Goal: Task Accomplishment & Management: Complete application form

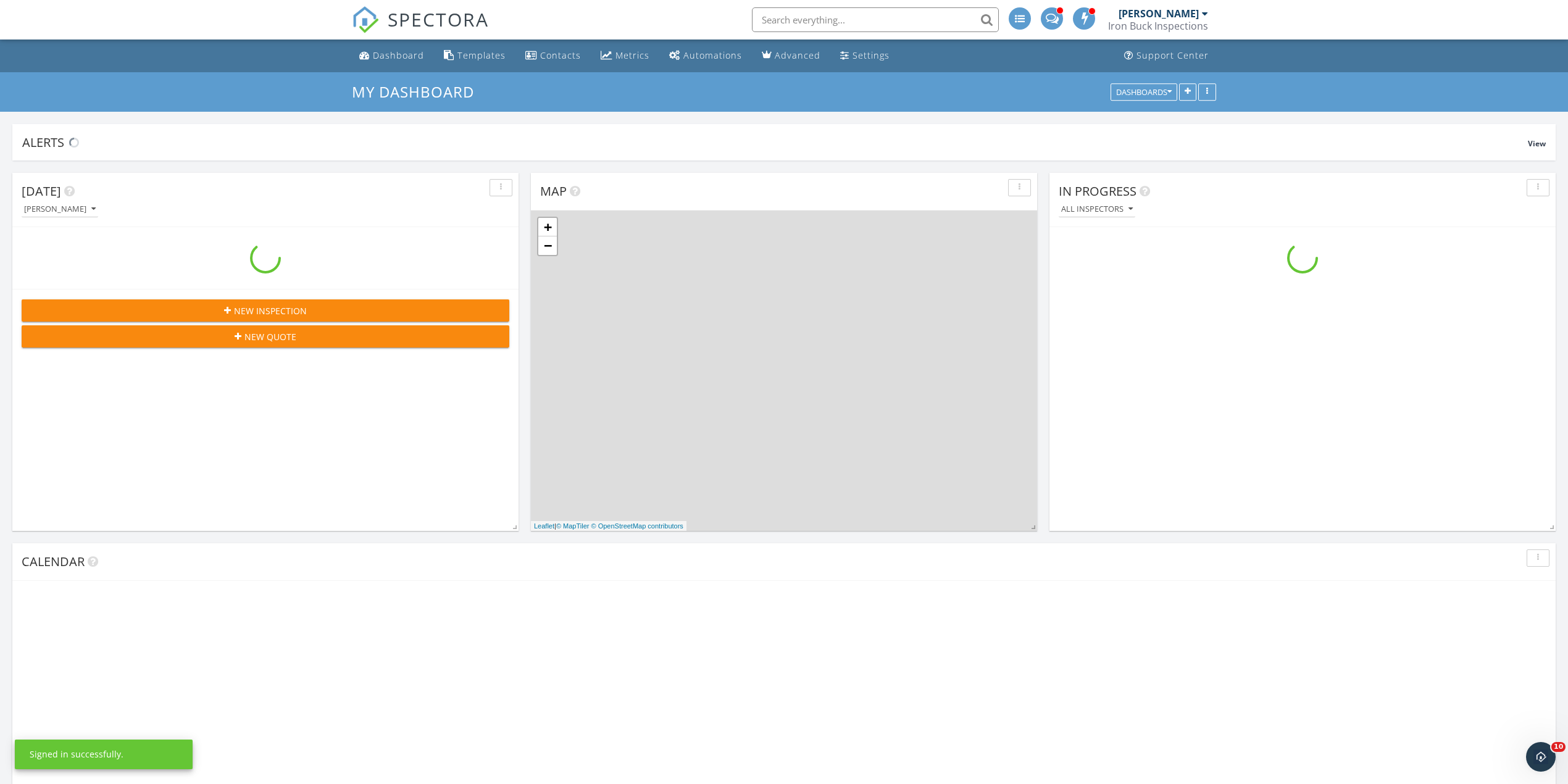
scroll to position [1612, 1594]
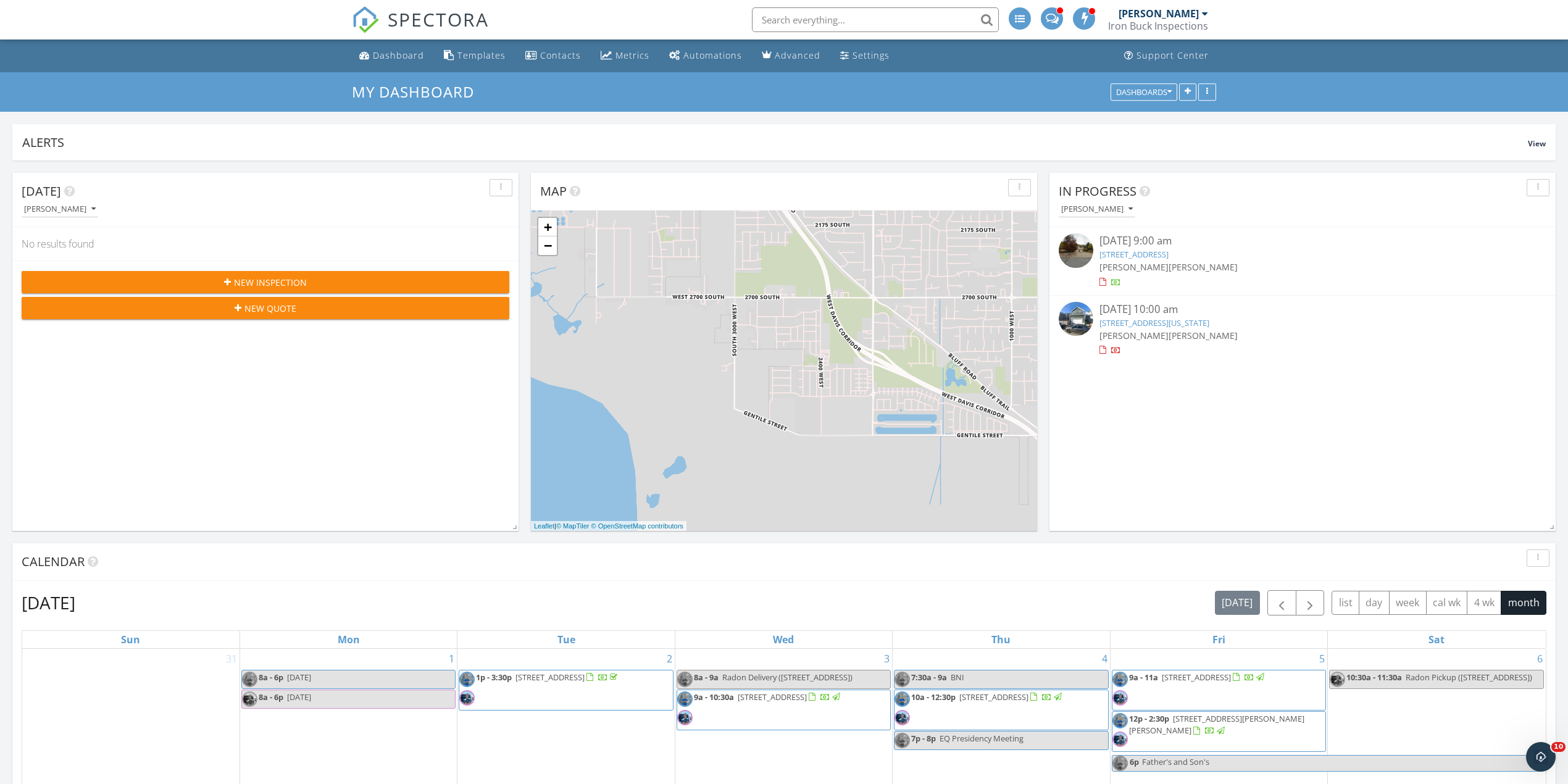
click at [292, 276] on span "New Inspection" at bounding box center [270, 282] width 73 height 13
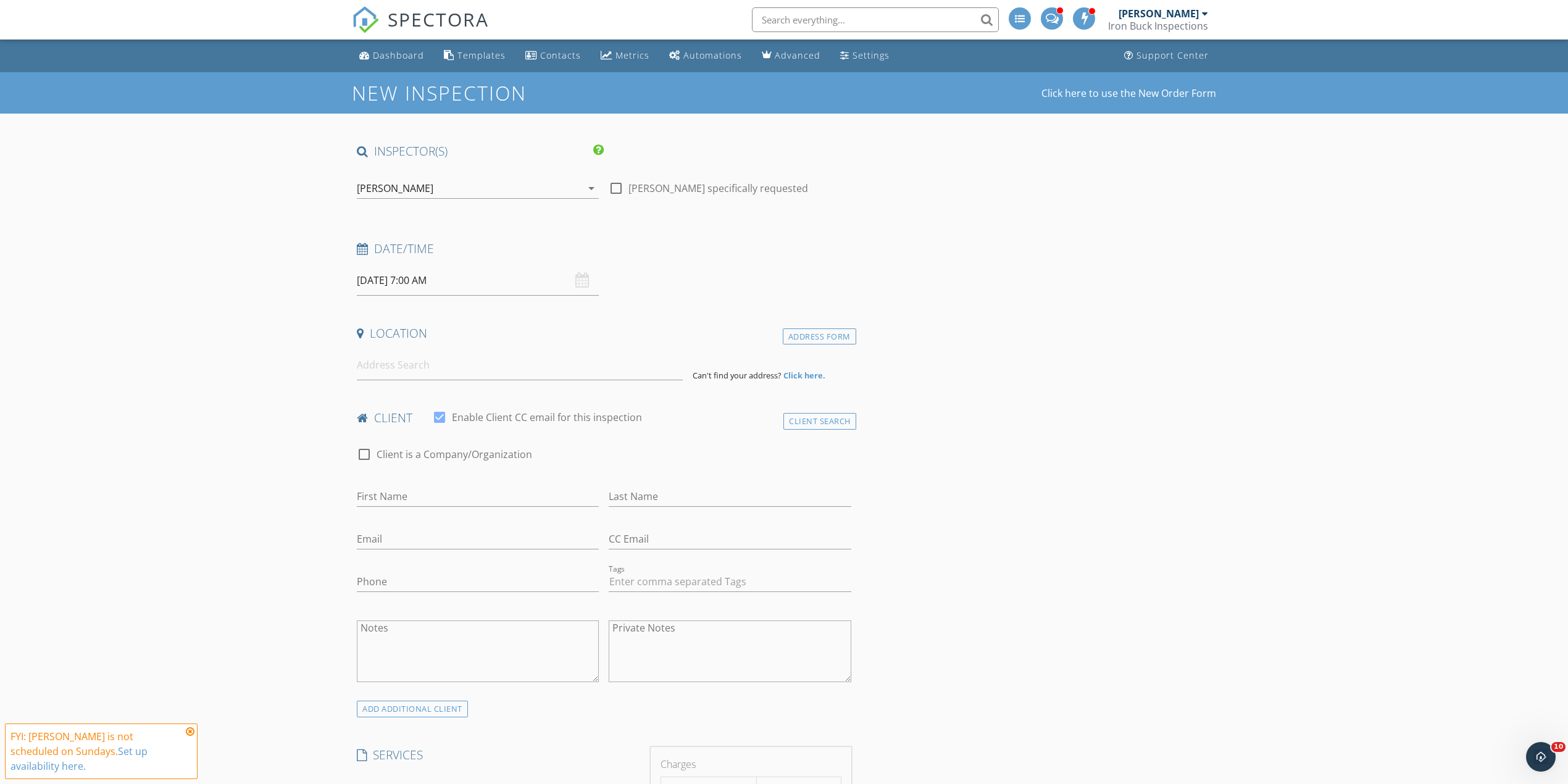
click at [440, 193] on div "[PERSON_NAME]" at bounding box center [469, 187] width 225 height 20
click at [425, 218] on div "[PERSON_NAME]" at bounding box center [424, 220] width 77 height 20
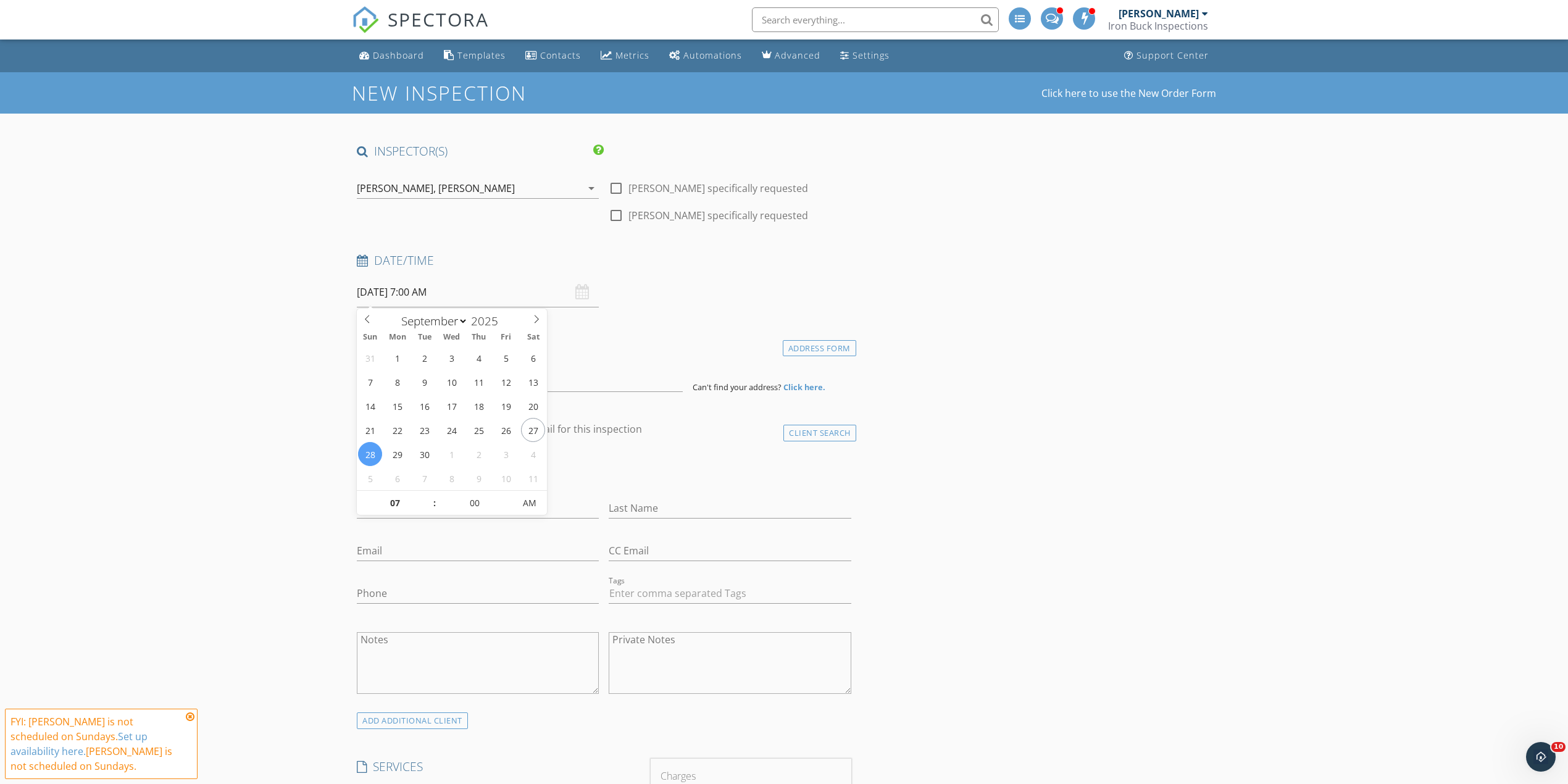
click at [412, 284] on input "[DATE] 7:00 AM" at bounding box center [478, 293] width 242 height 30
type input "[DATE] 7:00 AM"
type input "08"
type input "09/29/2025 8:00 AM"
click at [430, 496] on span at bounding box center [428, 496] width 9 height 12
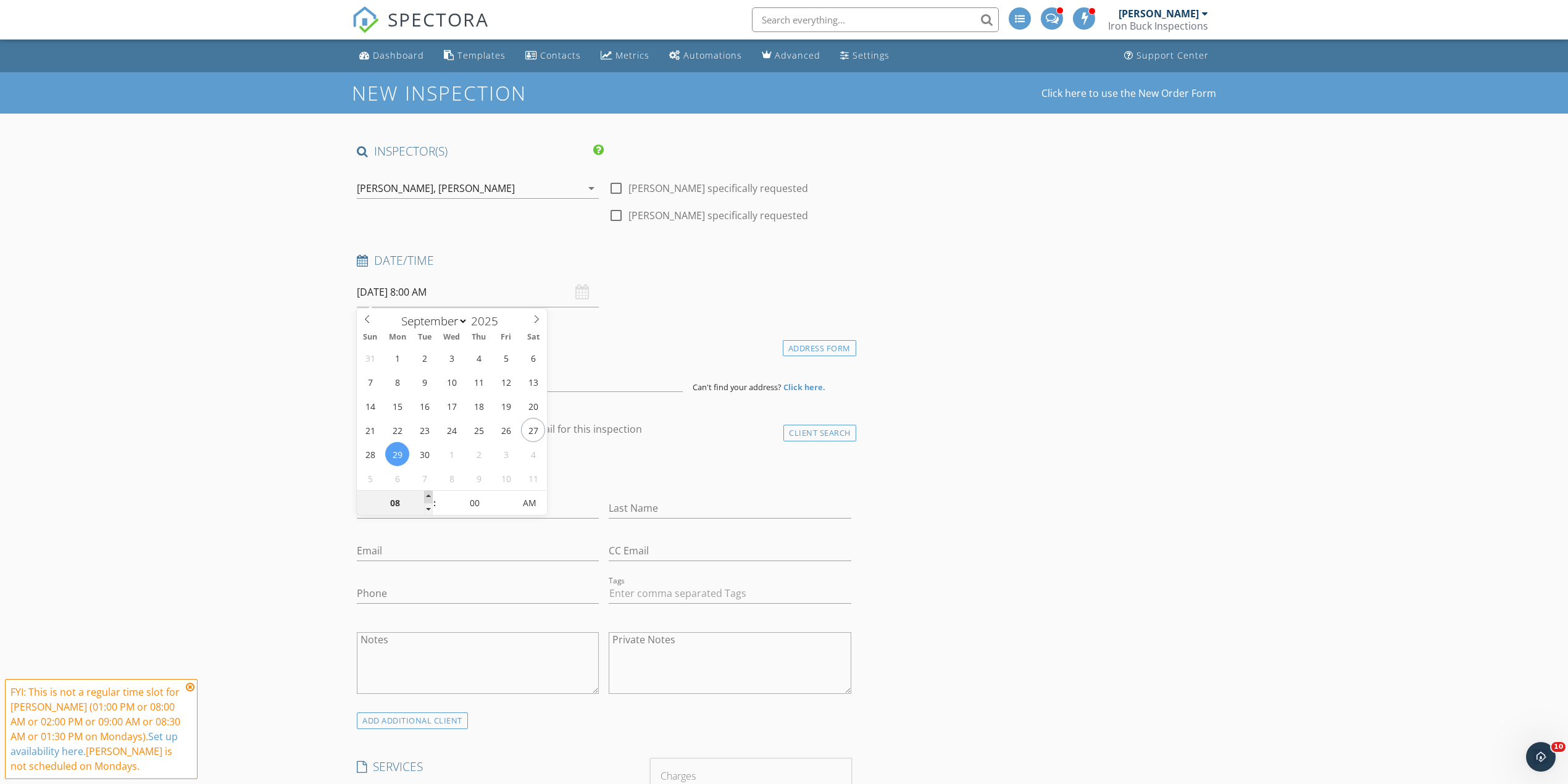
type input "09"
type input "09/29/2025 9:00 AM"
click at [430, 496] on span at bounding box center [428, 496] width 9 height 12
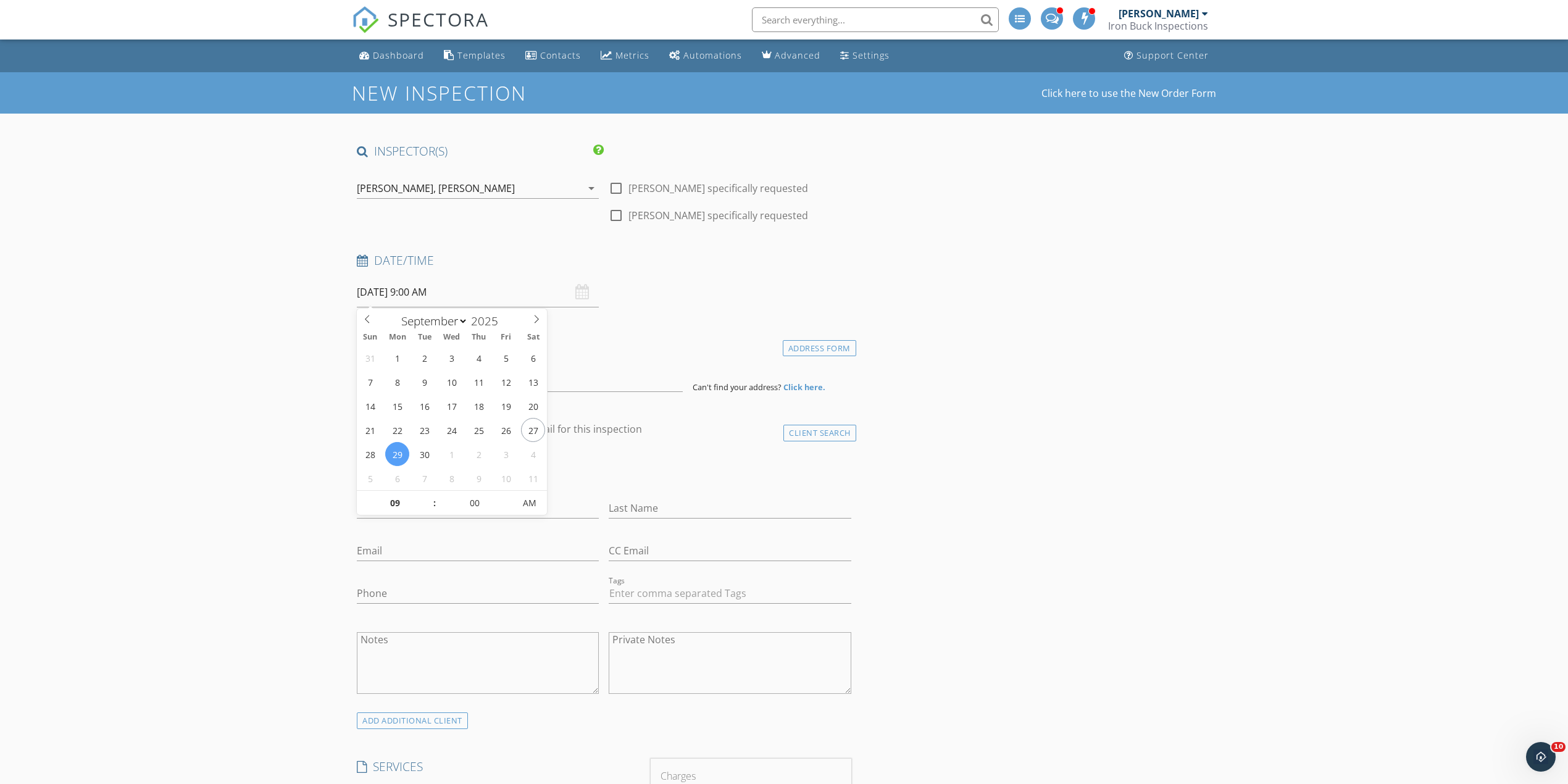
click at [415, 387] on input at bounding box center [520, 377] width 326 height 30
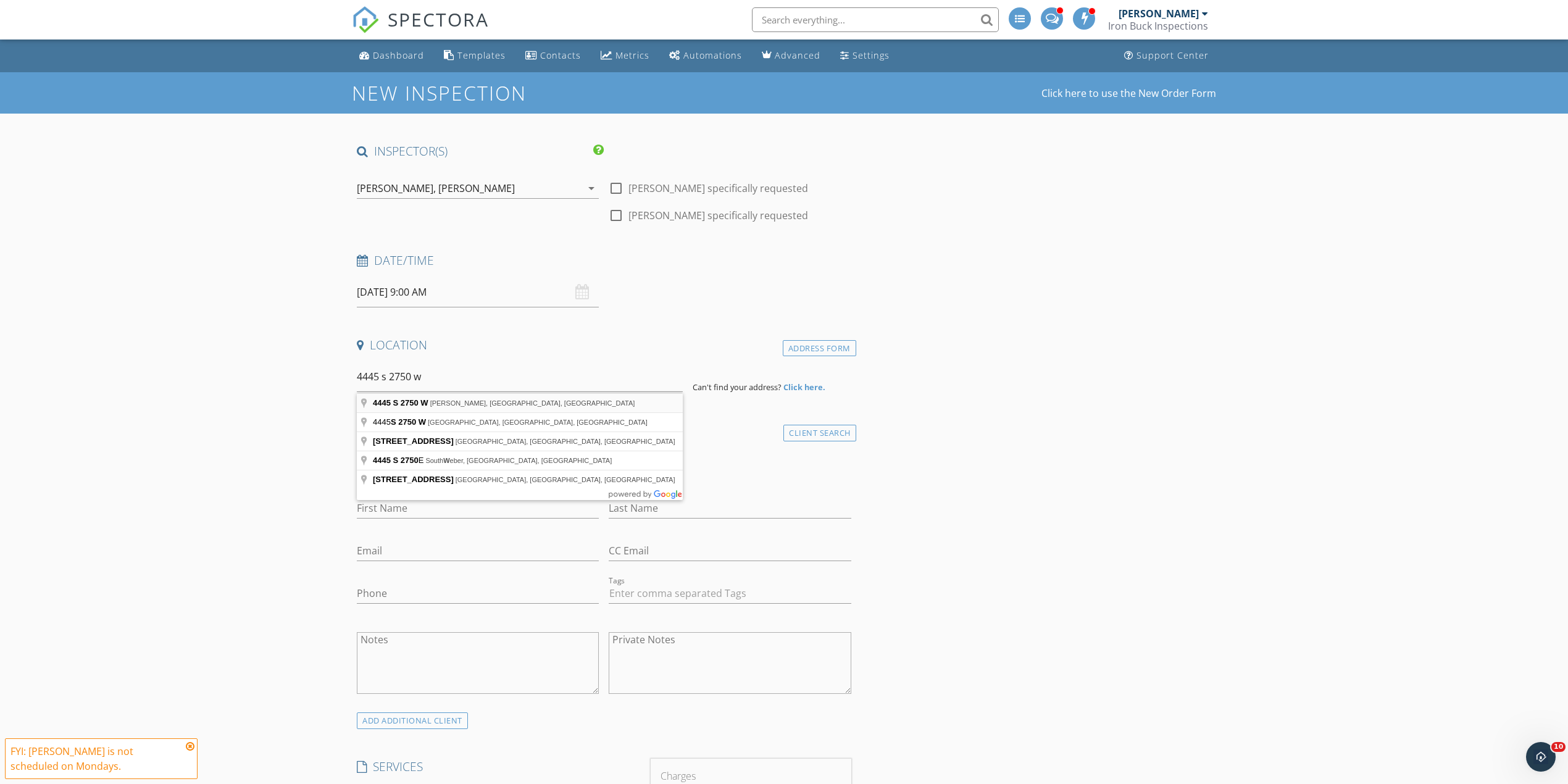
type input "4445 S 2750 W, Roy, UT, USA"
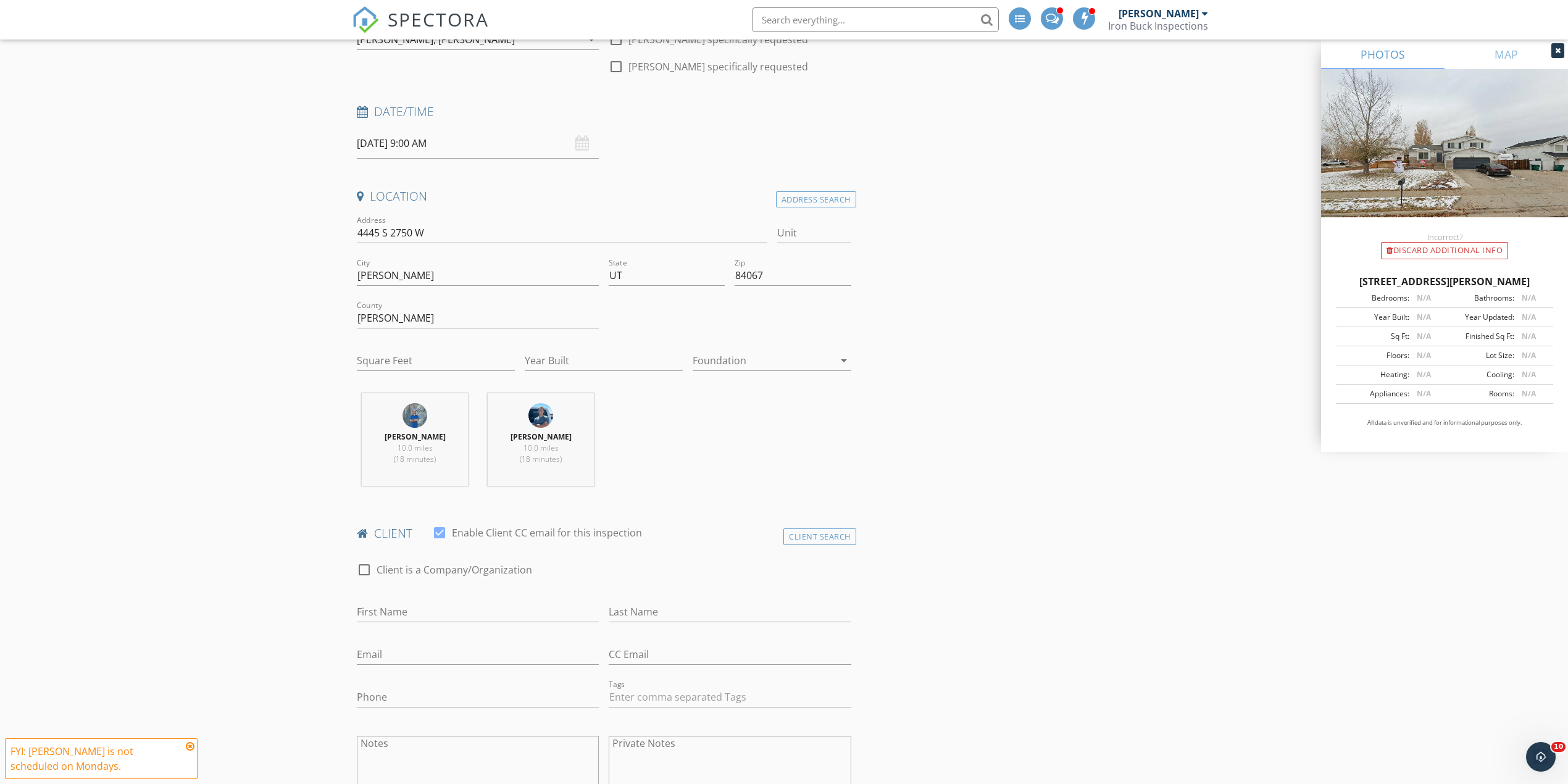
scroll to position [164, 0]
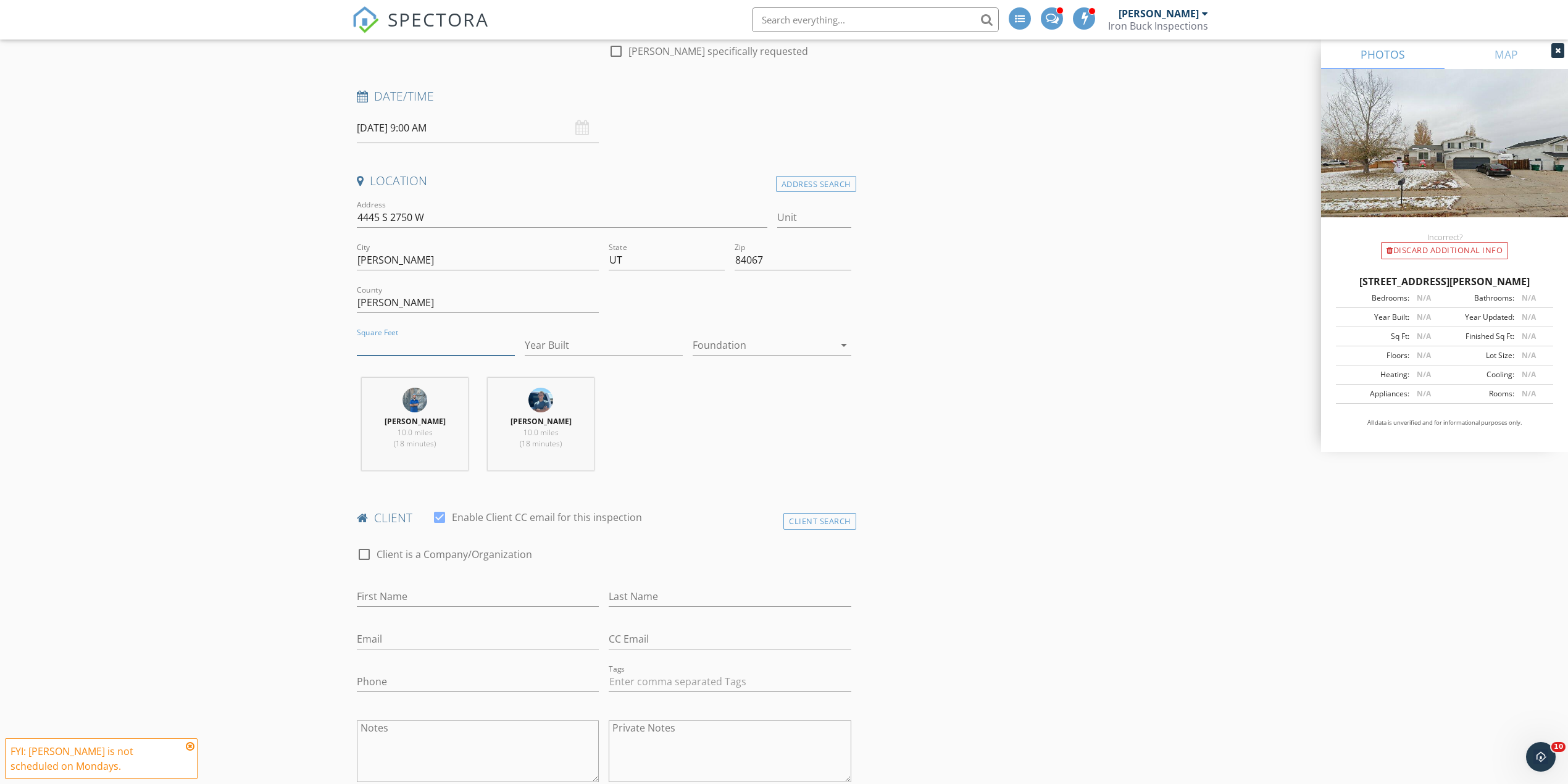
click at [386, 351] on input "Square Feet" at bounding box center [436, 346] width 158 height 21
type input "1938"
click at [615, 341] on input "Year Built" at bounding box center [604, 346] width 158 height 21
type input "2"
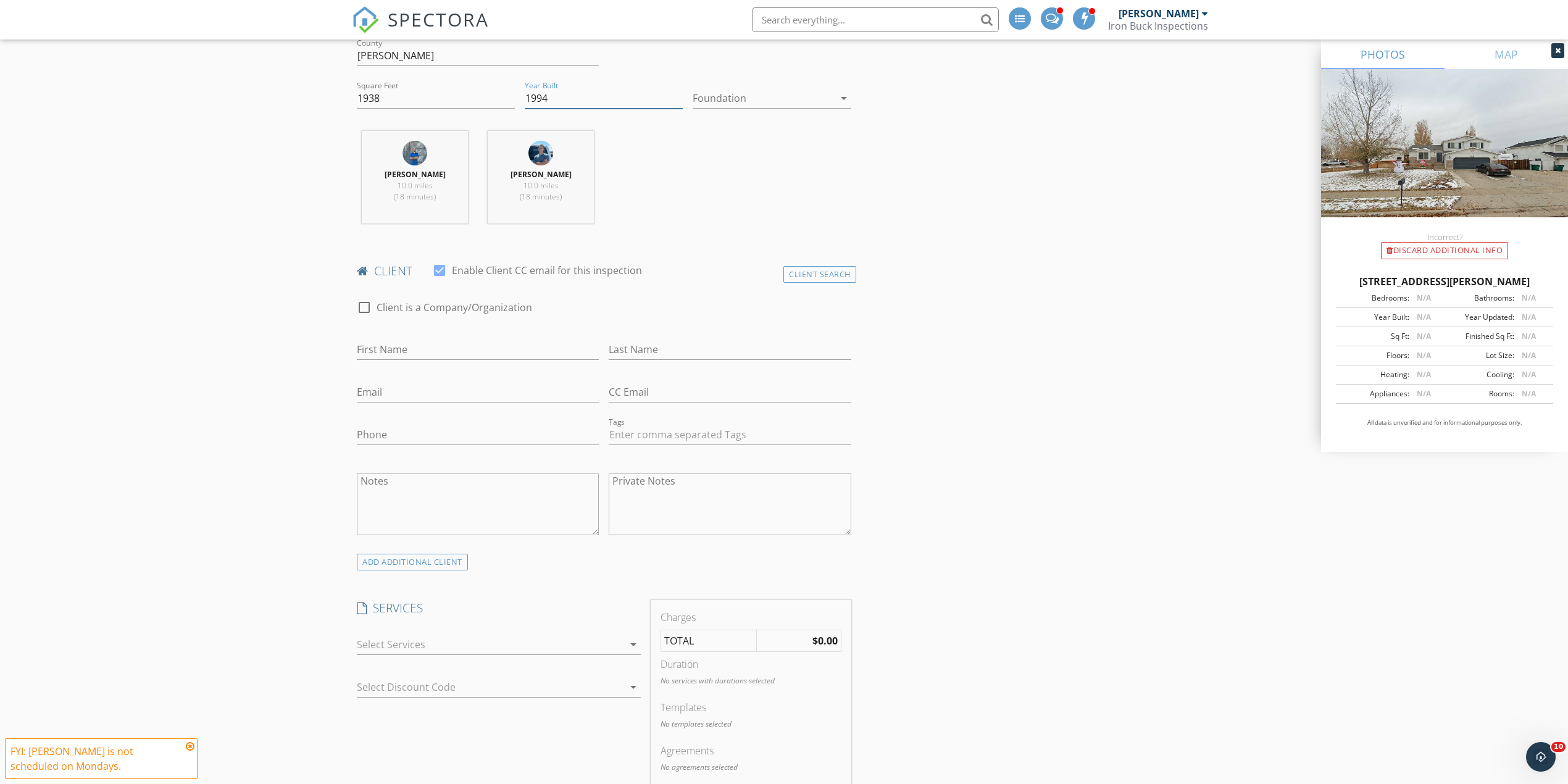
scroll to position [658, 0]
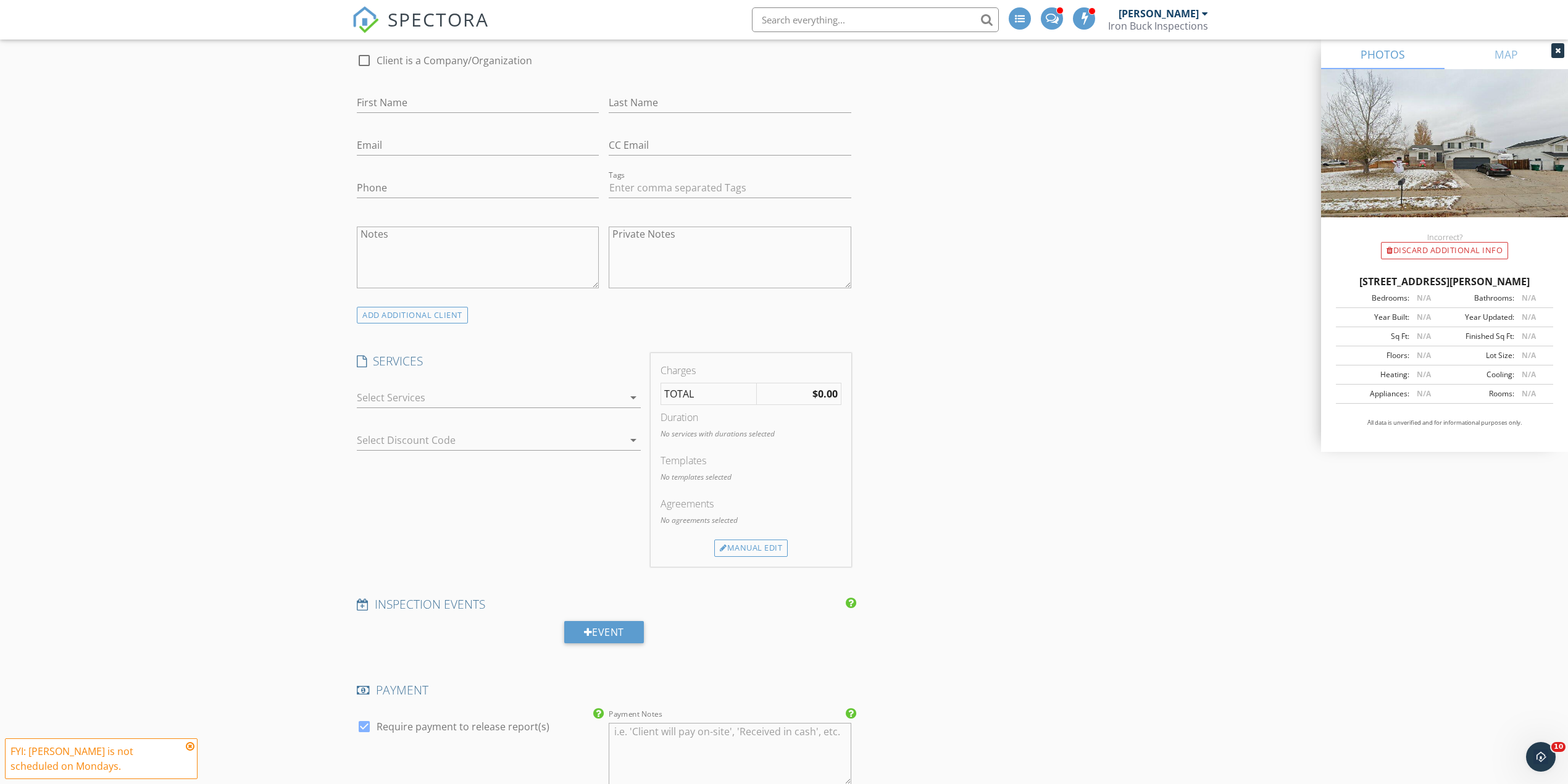
type input "1994"
click at [512, 399] on div at bounding box center [491, 397] width 267 height 20
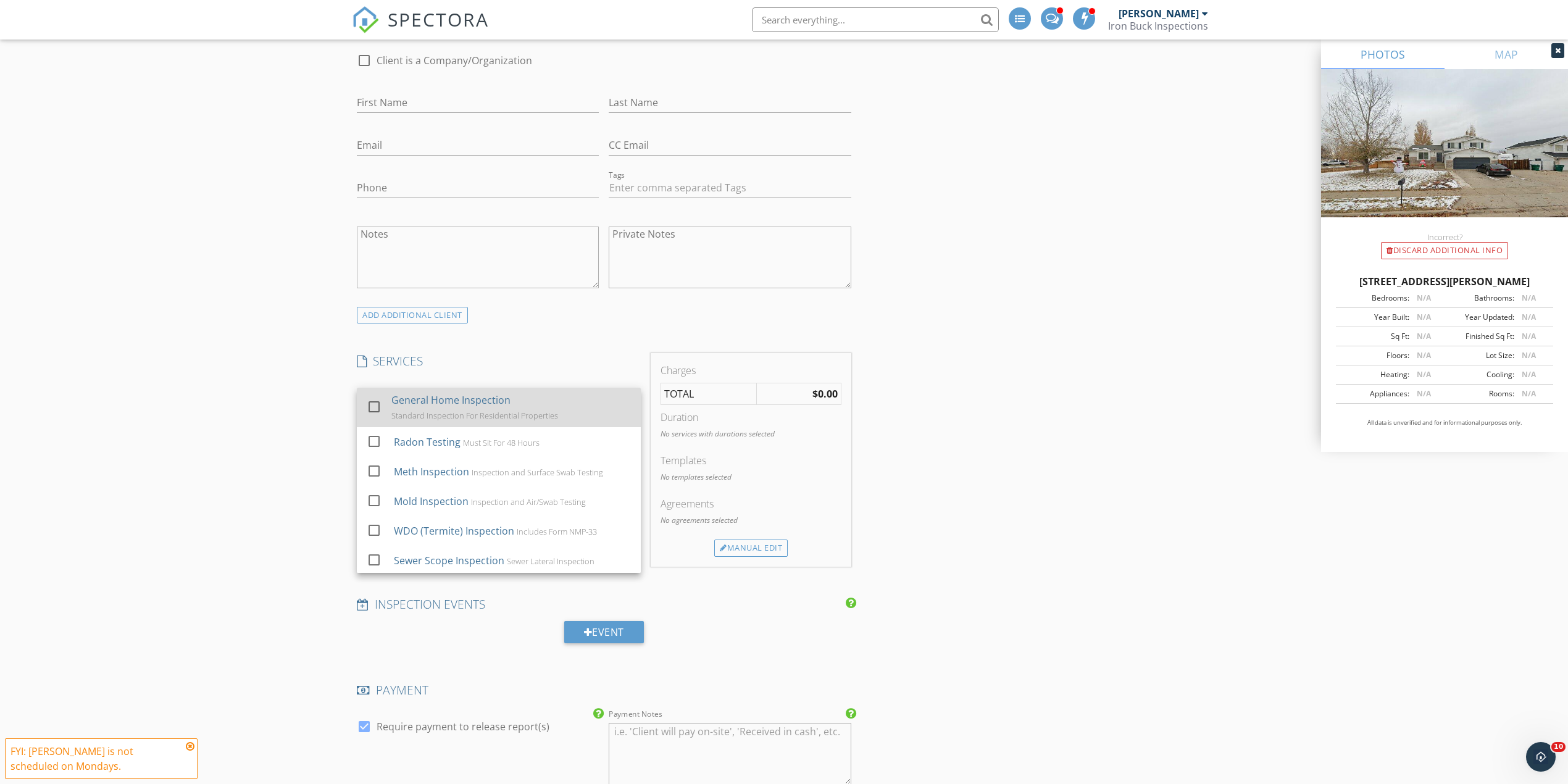
click at [408, 407] on div "General Home Inspection" at bounding box center [451, 400] width 119 height 15
checkbox input "true"
click at [264, 406] on div "New Inspection Click here to use the New Order Form INSPECTOR(S) check_box Bran…" at bounding box center [784, 683] width 1568 height 2537
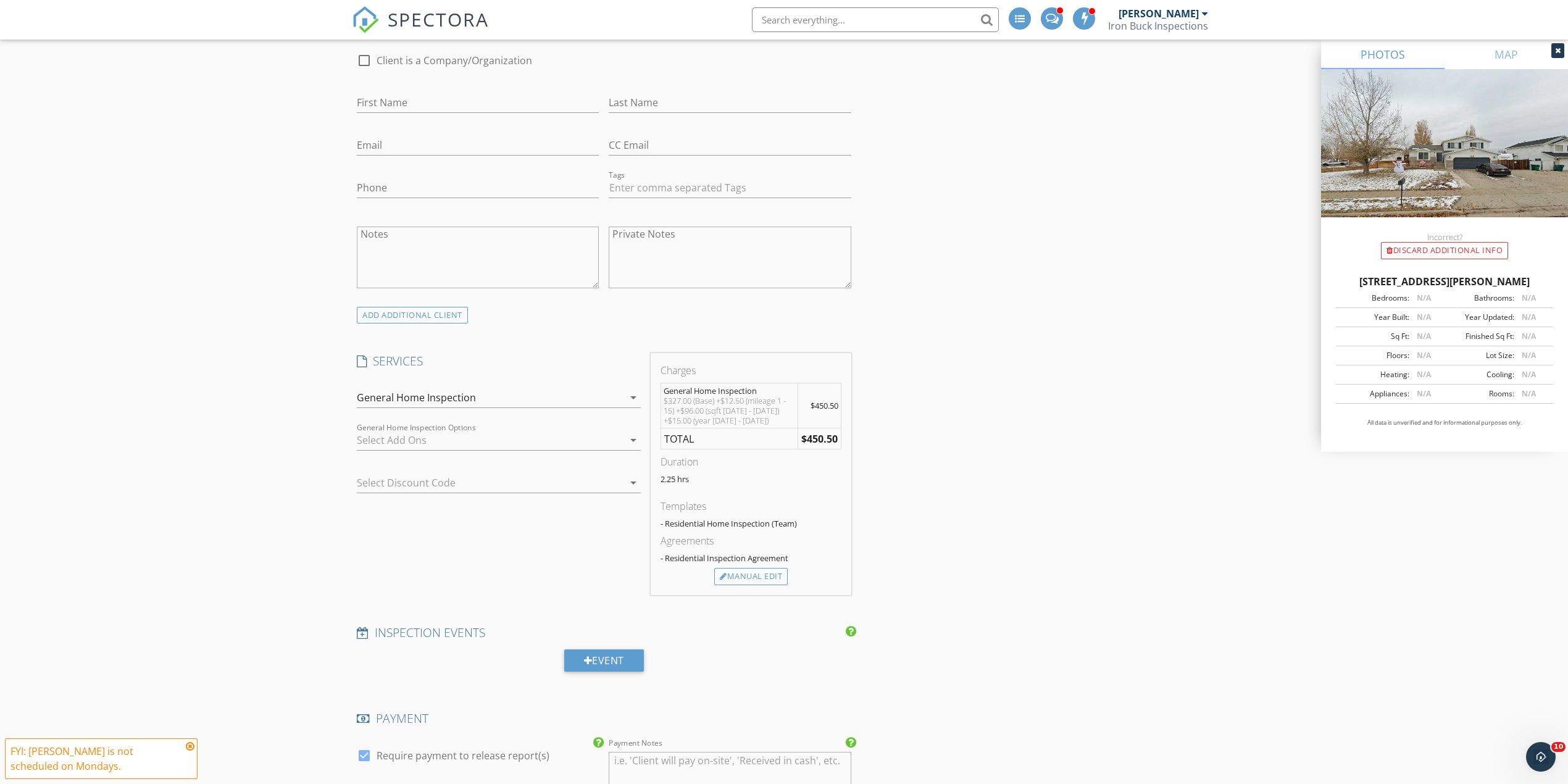
click at [455, 450] on div at bounding box center [491, 439] width 267 height 20
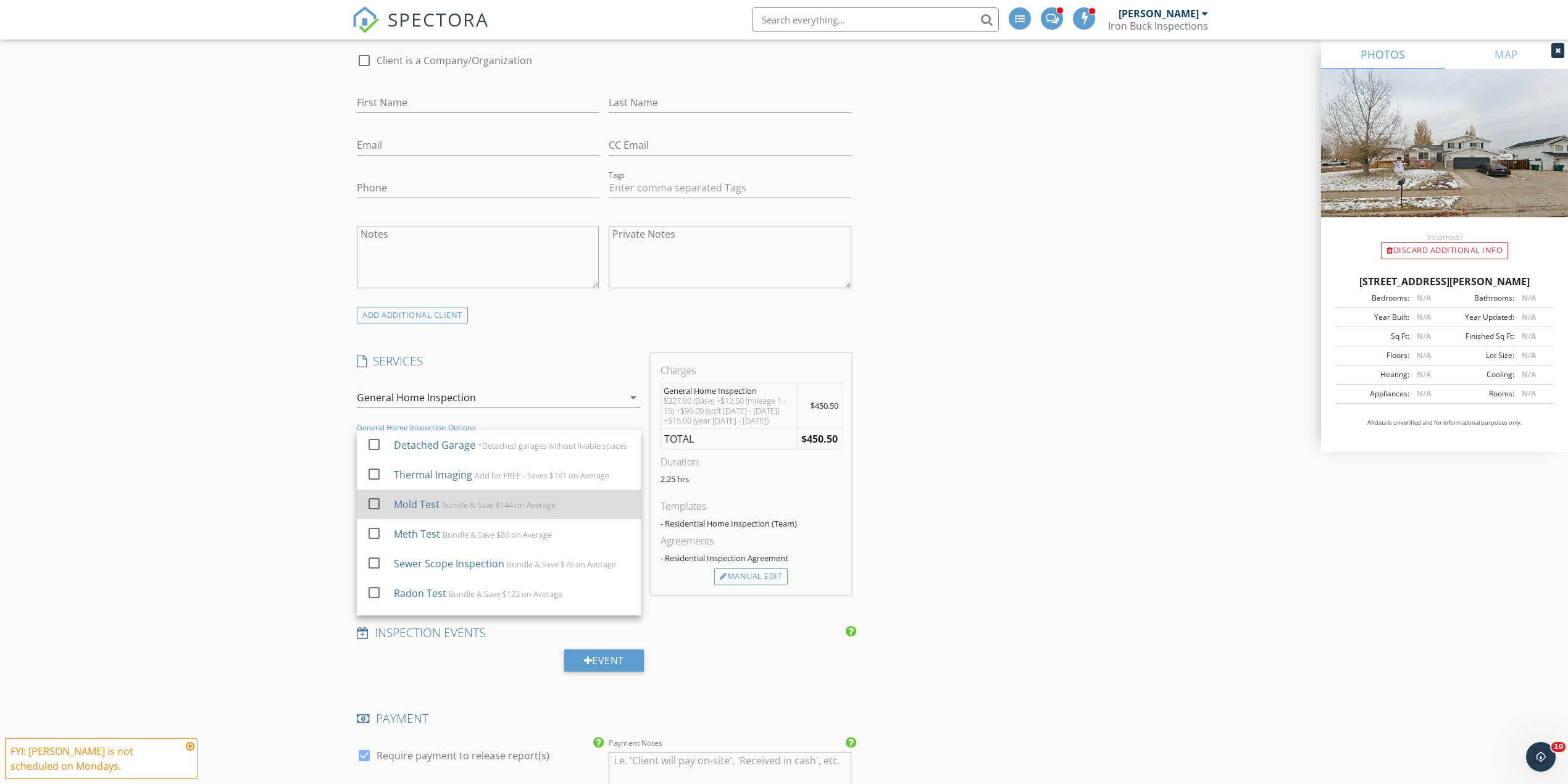
click at [489, 509] on div "Bundle & Save $144 on Average" at bounding box center [499, 505] width 114 height 9
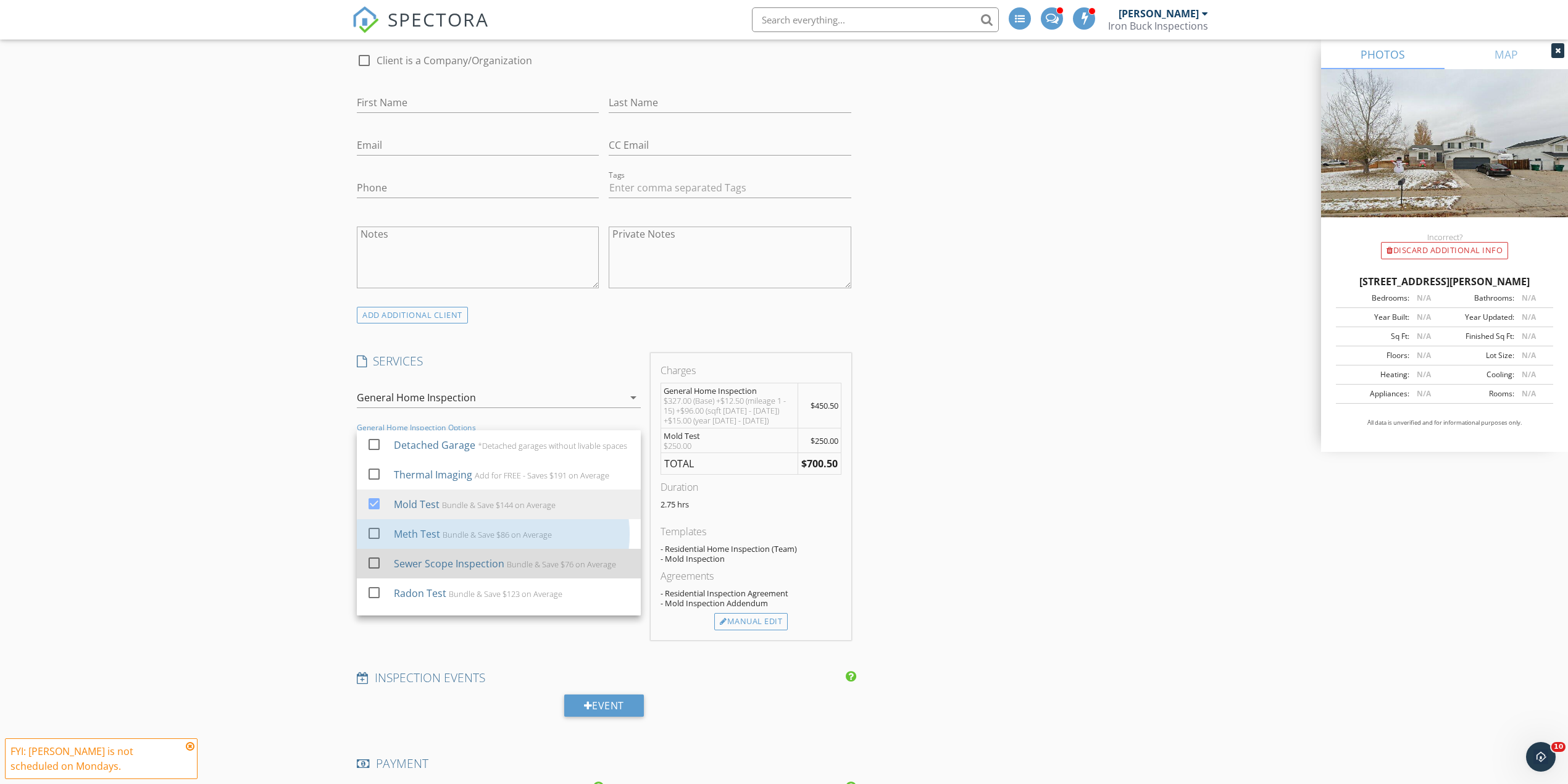
drag, startPoint x: 452, startPoint y: 544, endPoint x: 459, endPoint y: 583, distance: 39.6
click at [452, 540] on div "Bundle & Save $86 on Average" at bounding box center [496, 534] width 109 height 9
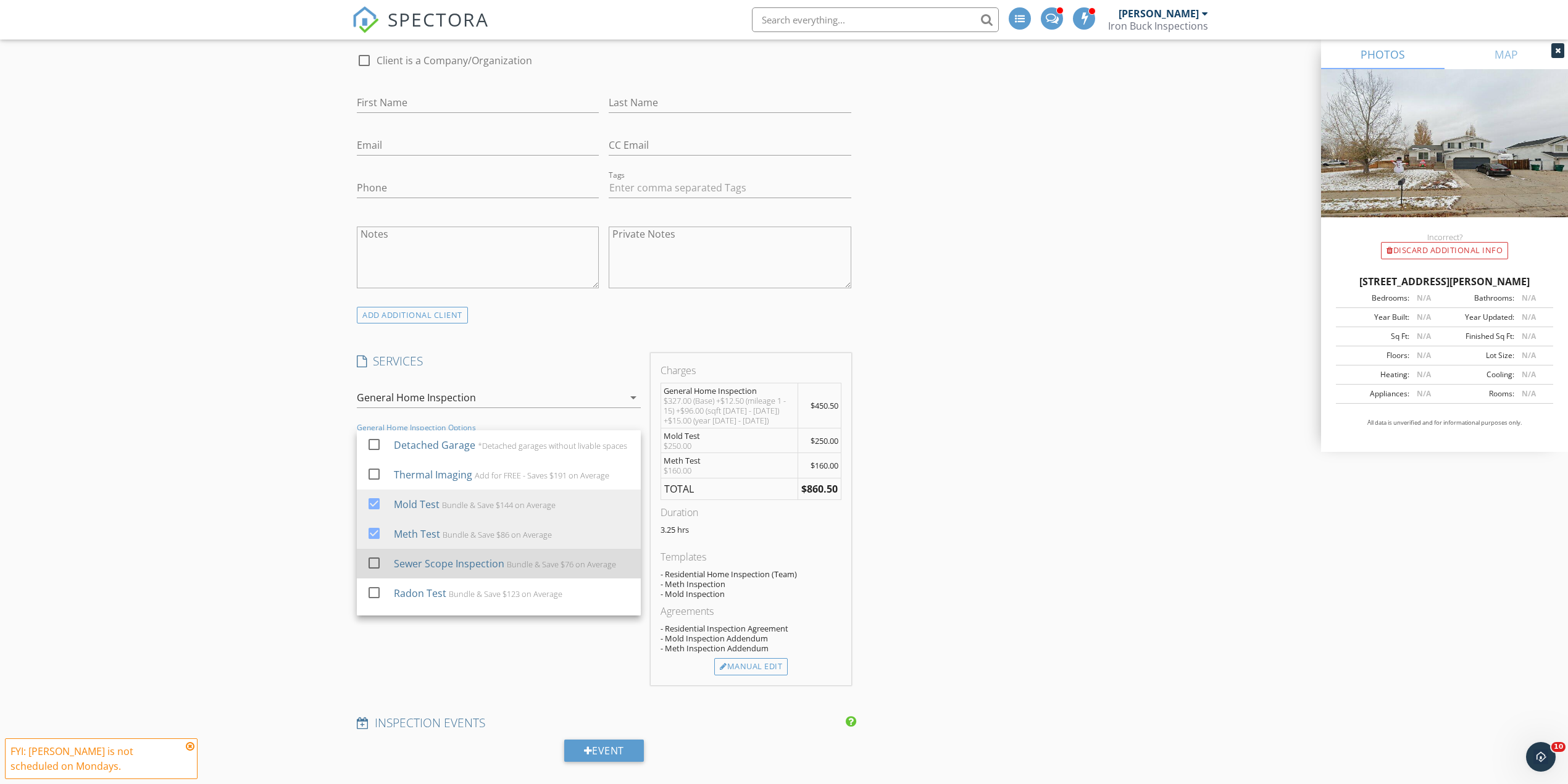
click at [459, 576] on div "Sewer Scope Inspection Bundle & Save $76 on Average" at bounding box center [513, 563] width 237 height 25
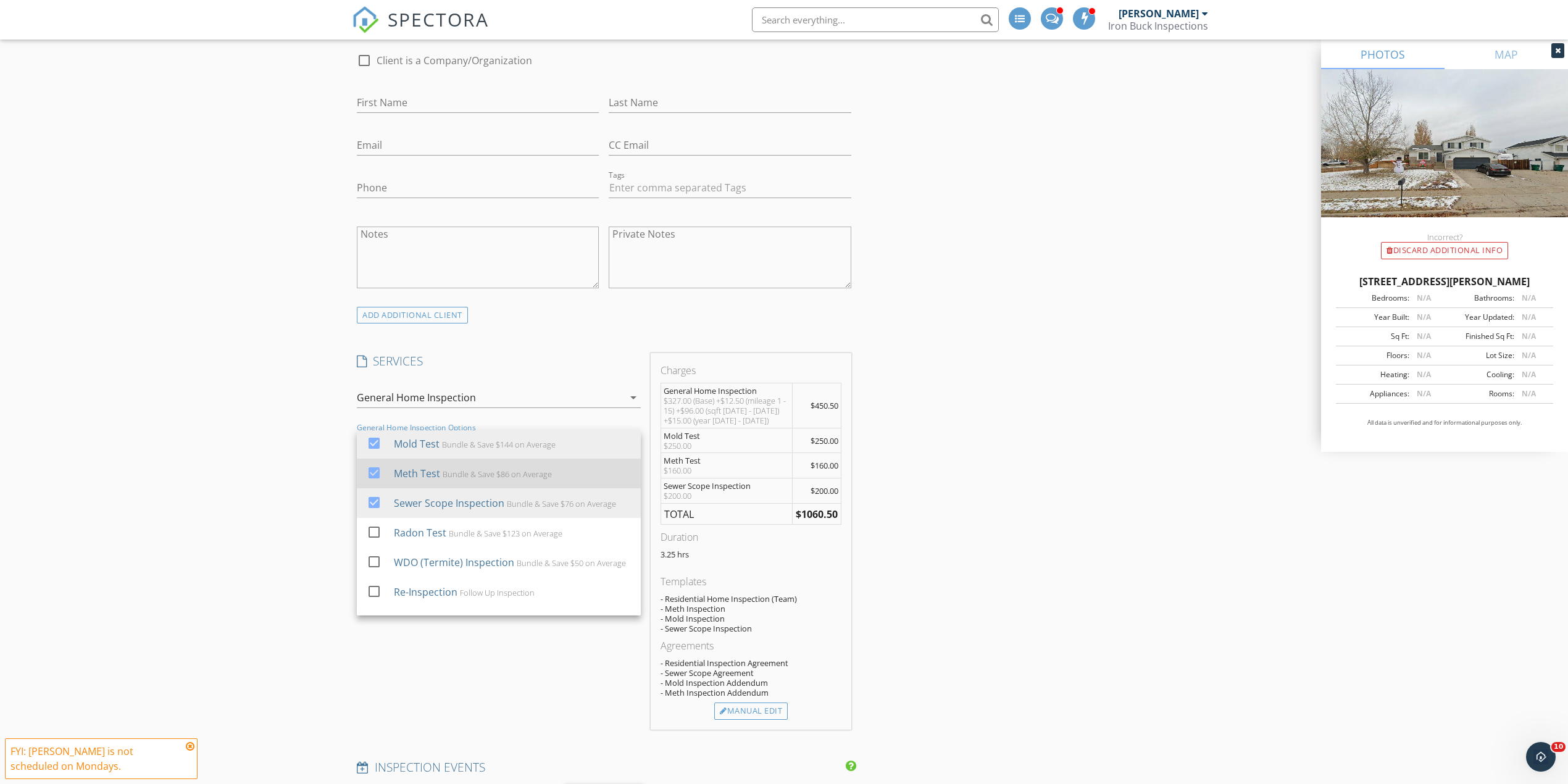
scroll to position [101, 0]
click at [459, 508] on div "Bundle & Save $123 on Average" at bounding box center [506, 512] width 114 height 9
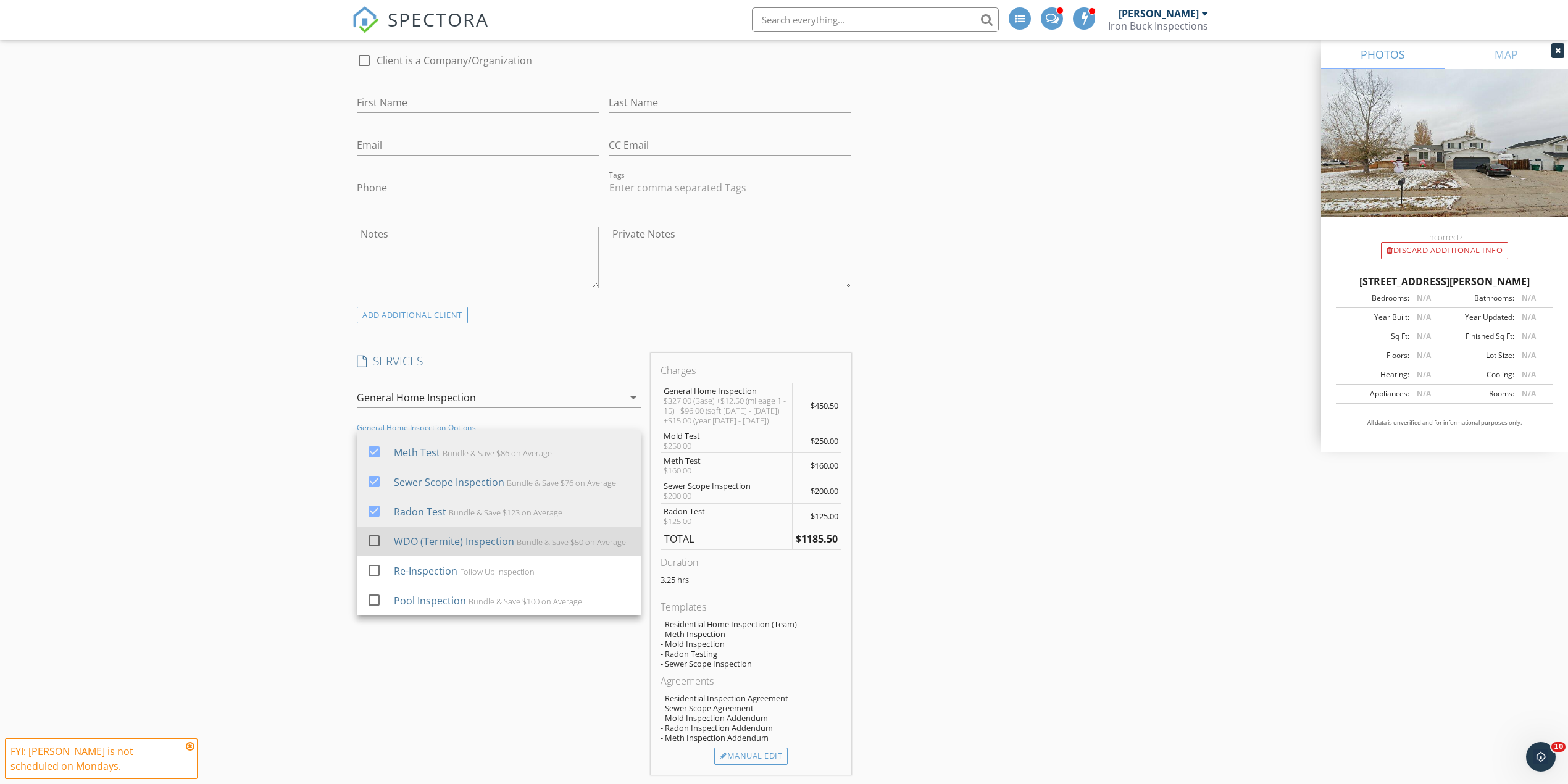
click at [473, 534] on div "WDO (Termite) Inspection" at bounding box center [454, 542] width 120 height 15
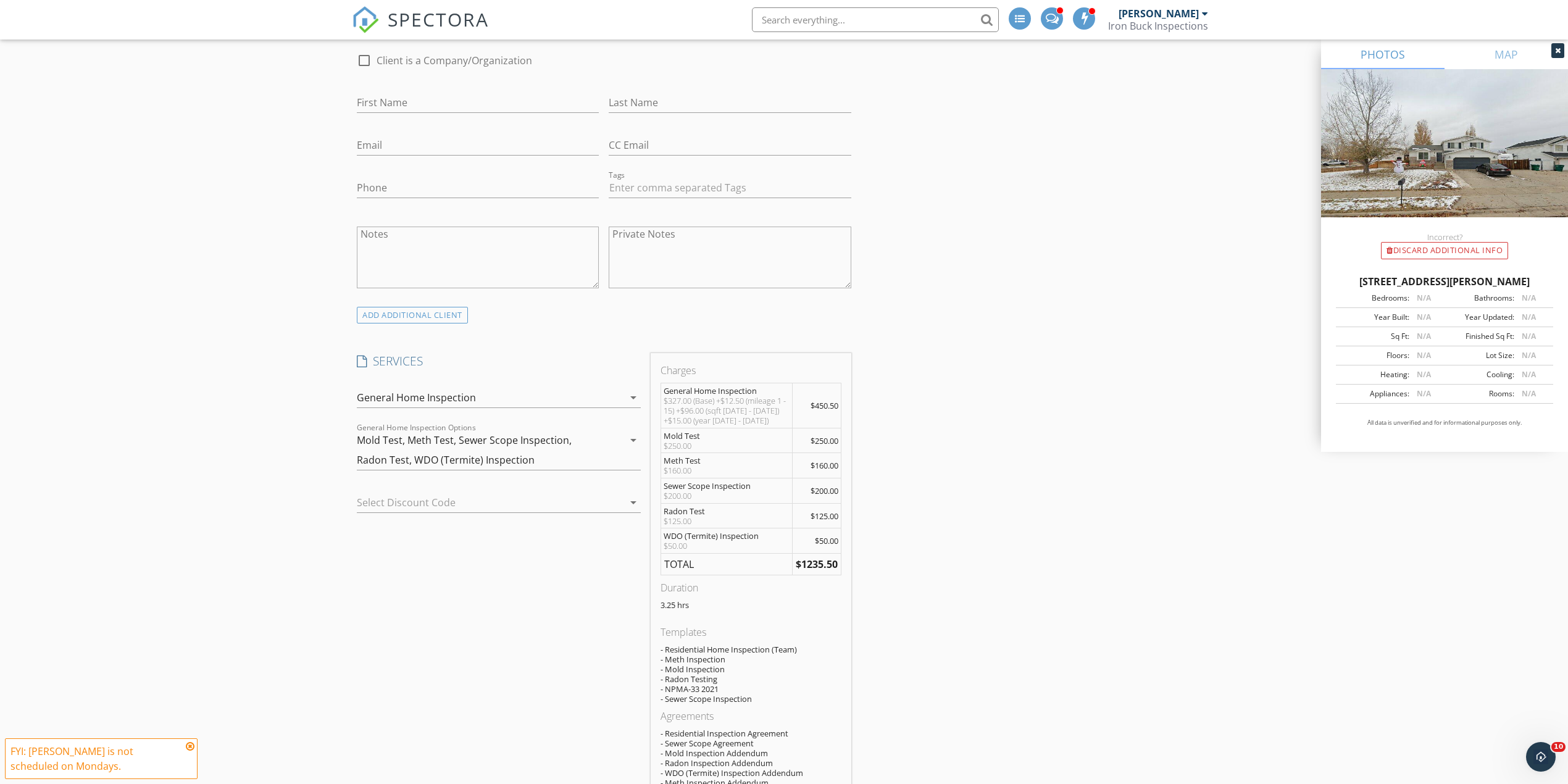
click at [1561, 50] on div at bounding box center [1559, 51] width 13 height 15
